Goal: Task Accomplishment & Management: Use online tool/utility

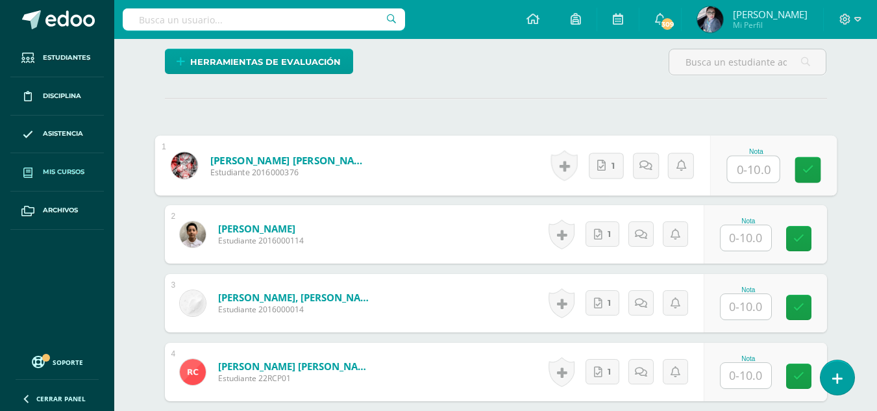
scroll to position [327, 0]
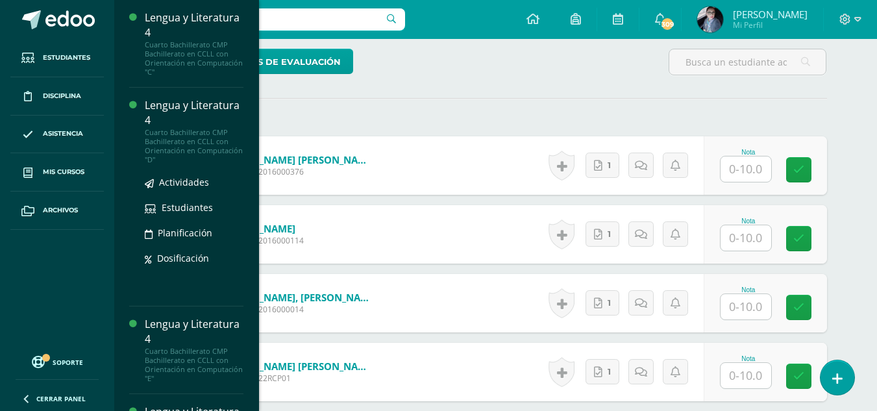
click at [183, 129] on div "Cuarto Bachillerato CMP Bachillerato en CCLL con Orientación en Computación "D"" at bounding box center [194, 146] width 99 height 36
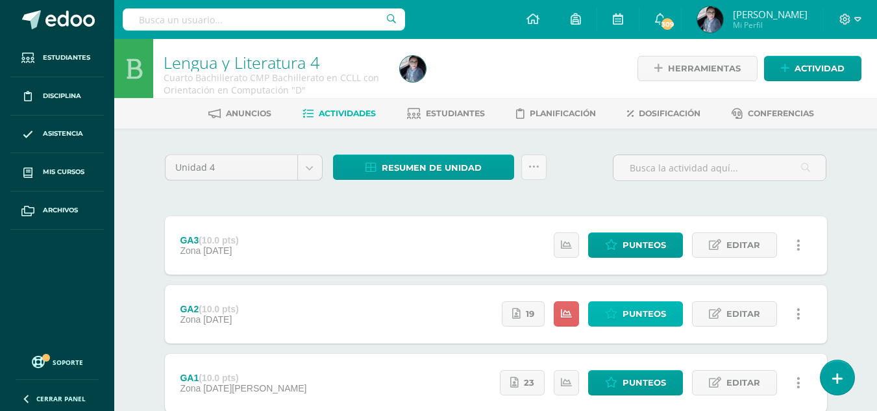
click at [646, 322] on span "Punteos" at bounding box center [645, 314] width 44 height 24
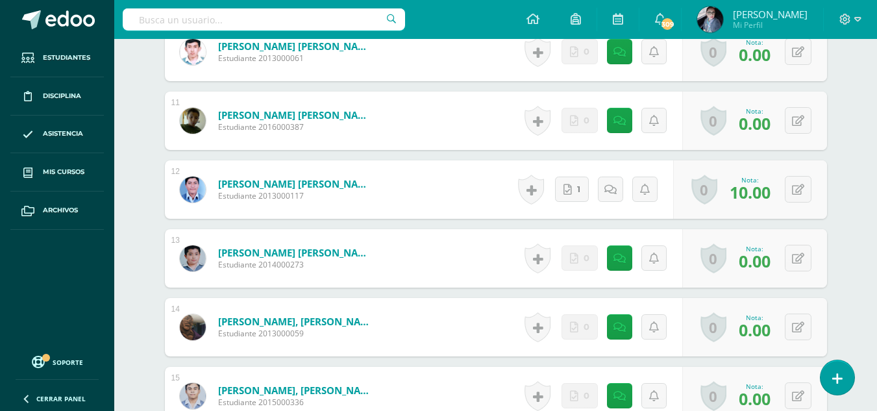
scroll to position [1125, 0]
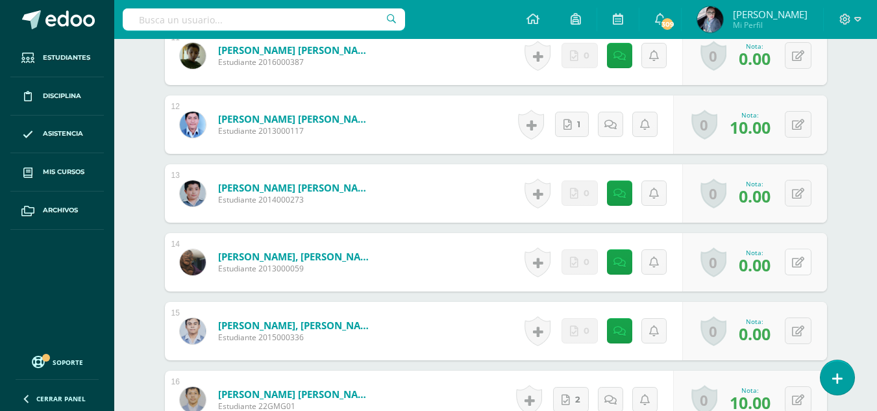
click at [797, 265] on button at bounding box center [798, 262] width 27 height 27
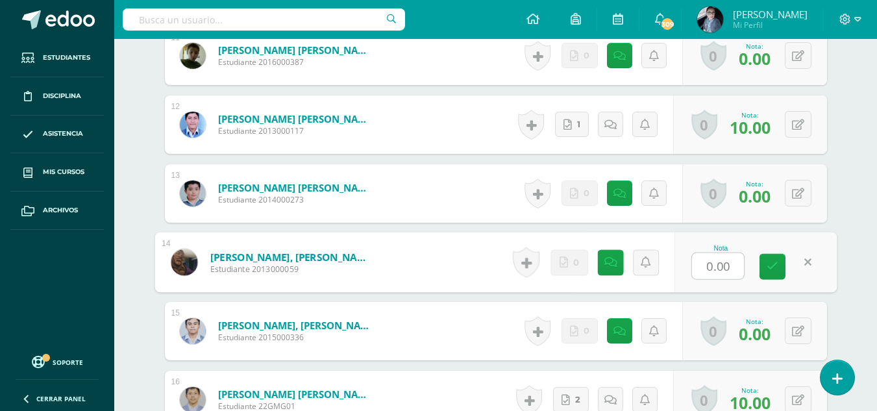
type input "6"
click at [775, 273] on link at bounding box center [773, 267] width 26 height 26
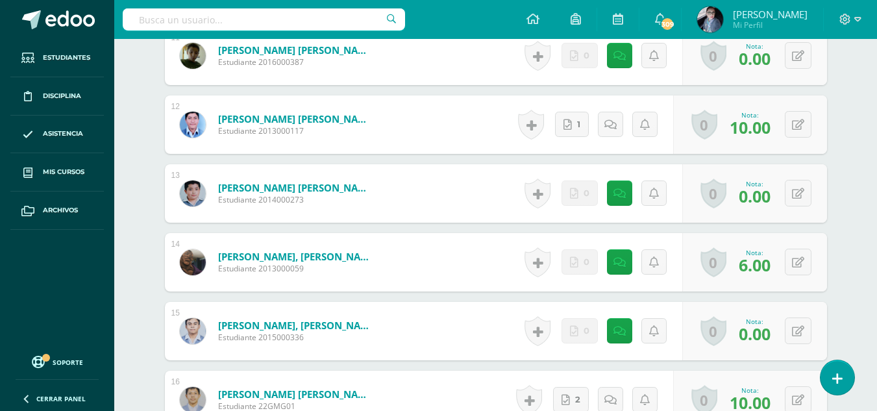
scroll to position [995, 0]
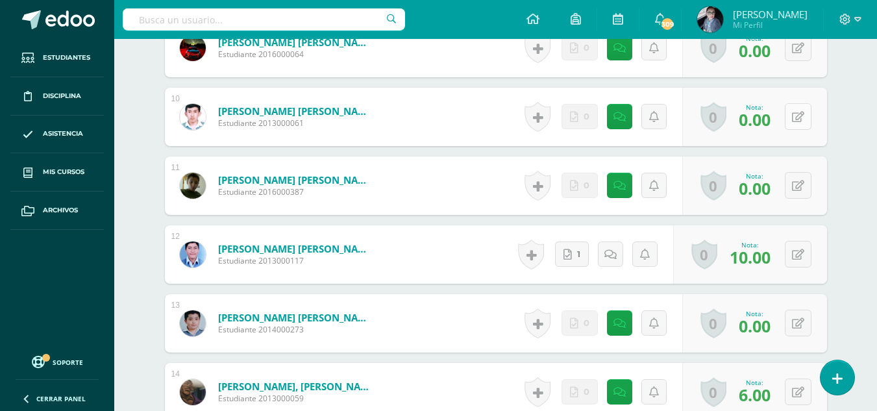
click at [799, 118] on icon at bounding box center [798, 117] width 12 height 11
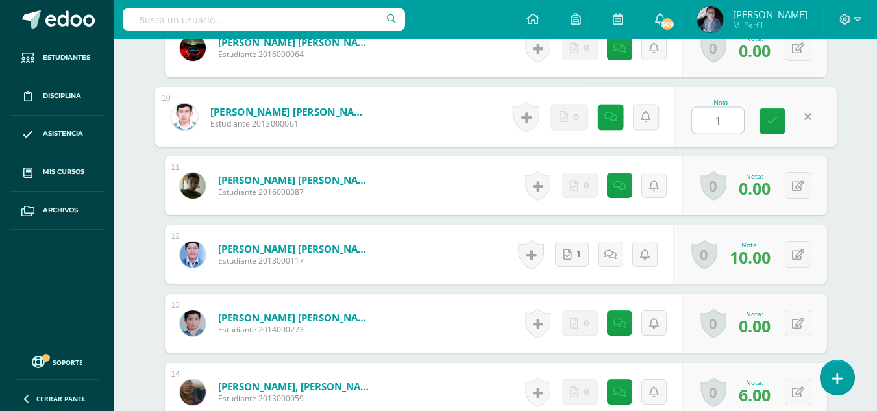
type input "10"
click at [776, 123] on icon at bounding box center [773, 121] width 12 height 11
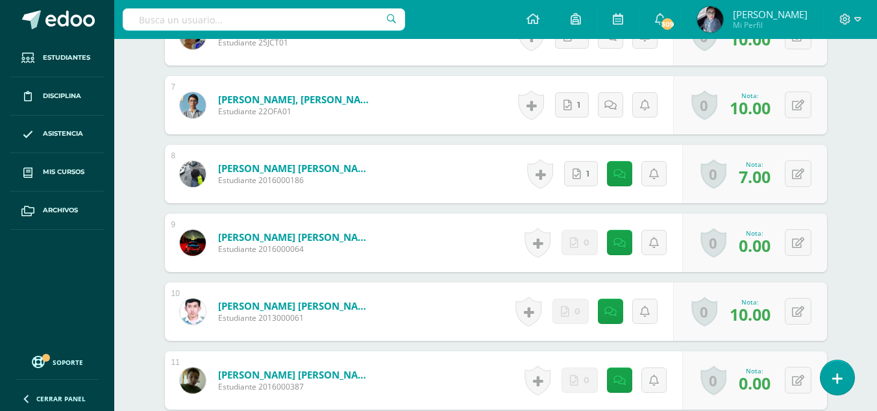
scroll to position [541, 0]
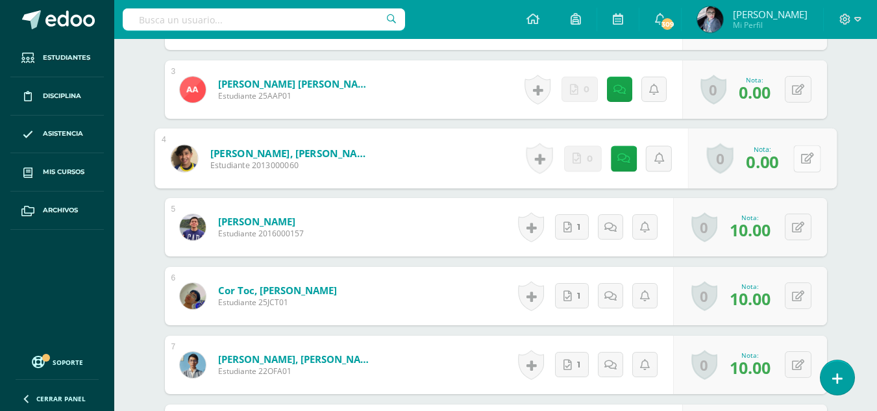
click at [795, 155] on button at bounding box center [806, 158] width 27 height 27
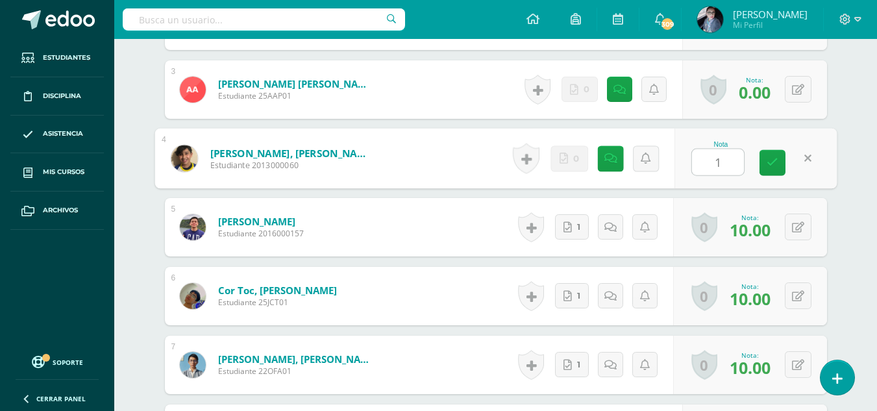
type input "10"
click at [772, 167] on icon at bounding box center [773, 162] width 12 height 11
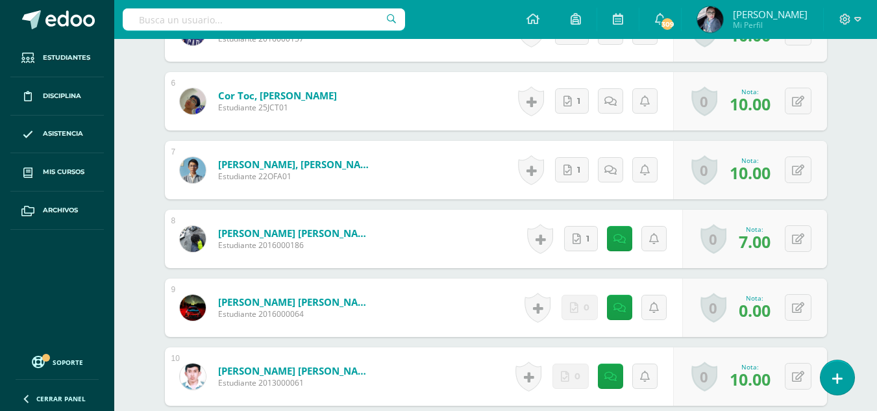
scroll to position [930, 0]
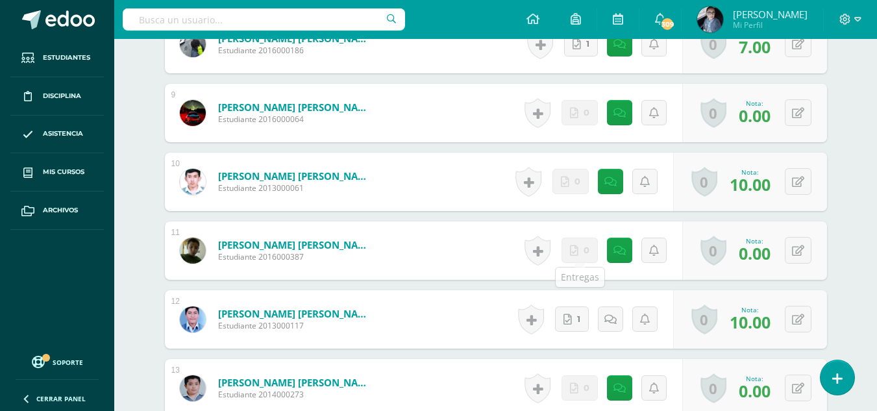
click at [429, 208] on form "Guzmán Kilkán, Luis Enrique Estudiante 2013000061 Nota 10.00 0 Logros Logros ob…" at bounding box center [496, 182] width 662 height 58
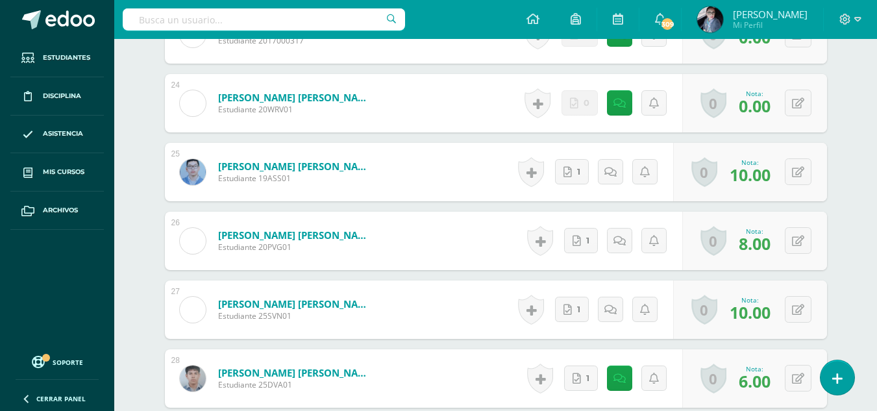
scroll to position [1969, 0]
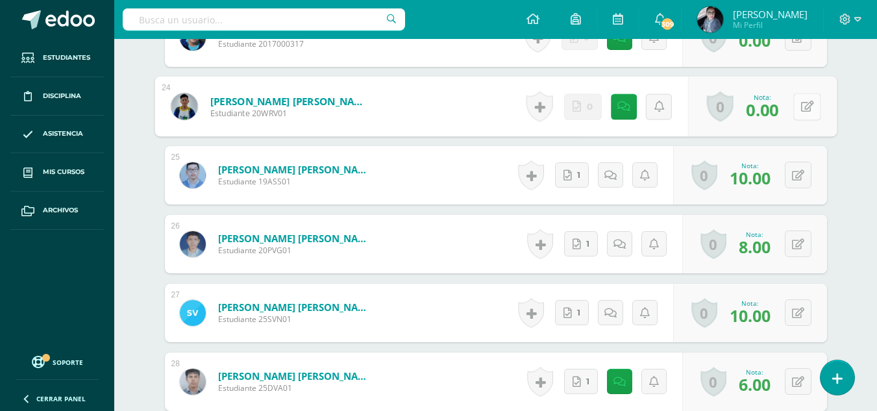
click at [799, 102] on button at bounding box center [806, 106] width 27 height 27
type input "9"
click at [775, 118] on link at bounding box center [773, 111] width 26 height 26
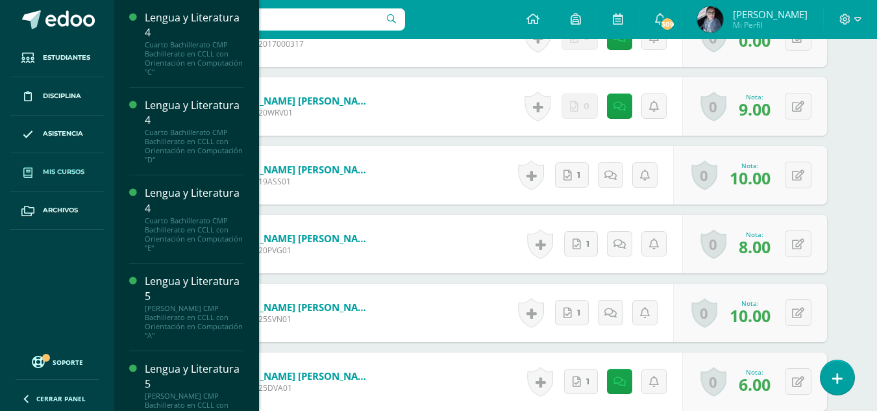
click at [66, 173] on span "Mis cursos" at bounding box center [64, 172] width 42 height 10
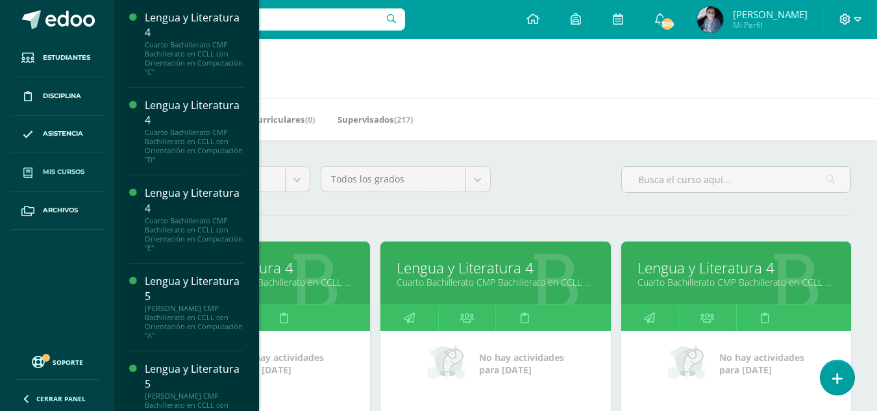
click at [855, 20] on icon at bounding box center [858, 20] width 7 height 12
click at [814, 90] on span "Cerrar sesión" at bounding box center [817, 88] width 58 height 12
